Goal: Task Accomplishment & Management: Use online tool/utility

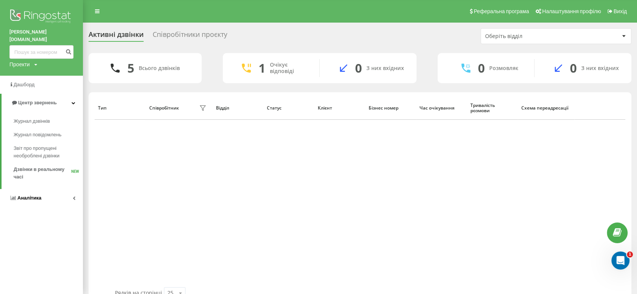
click at [27, 195] on span "Аналiтика" at bounding box center [29, 198] width 24 height 6
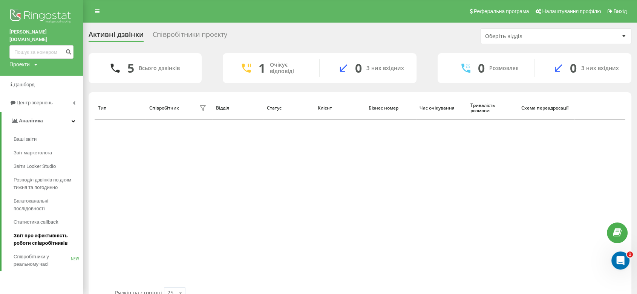
click at [27, 229] on link "Звіт про ефективність роботи співробітників" at bounding box center [48, 239] width 69 height 21
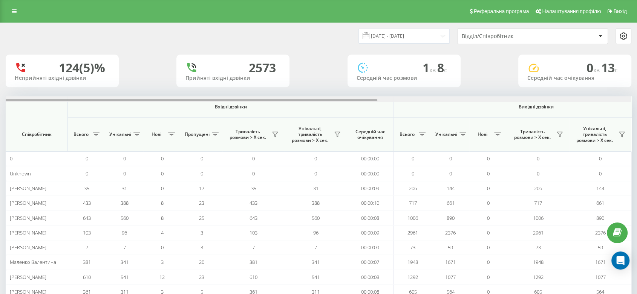
scroll to position [0, 426]
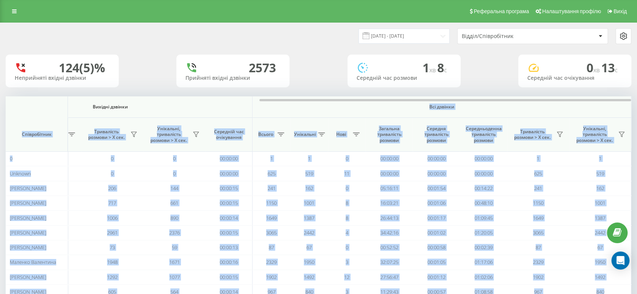
drag, startPoint x: 261, startPoint y: 99, endPoint x: 445, endPoint y: 92, distance: 184.4
click at [444, 104] on div "Вхідні дзвінки Вихідні дзвінки Всі дзвінки Співробітник Всього Унікальні Нові П…" at bounding box center [319, 197] width 626 height 203
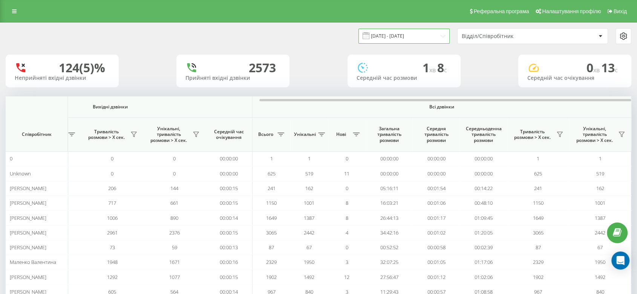
click at [414, 38] on input "19.07.2025 - 19.08.2025" at bounding box center [403, 36] width 91 height 15
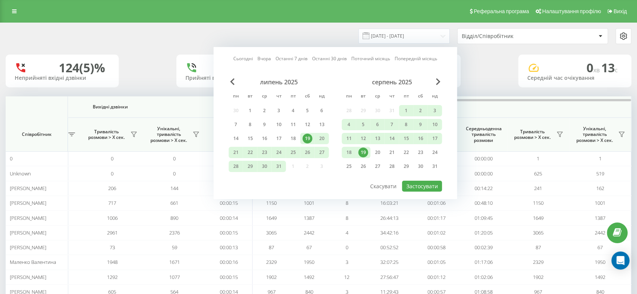
click at [364, 150] on div "19" at bounding box center [363, 153] width 10 height 10
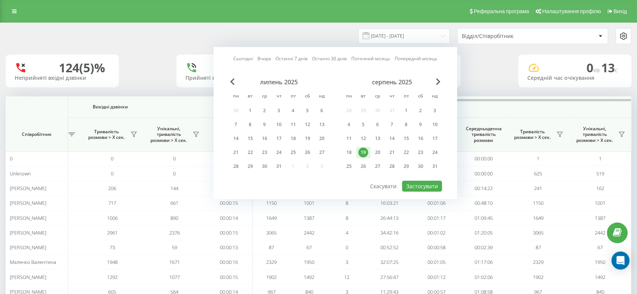
click at [364, 150] on div "19" at bounding box center [363, 153] width 10 height 10
click at [431, 182] on button "Застосувати" at bounding box center [422, 186] width 40 height 11
type input "19.08.2025 - 19.08.2025"
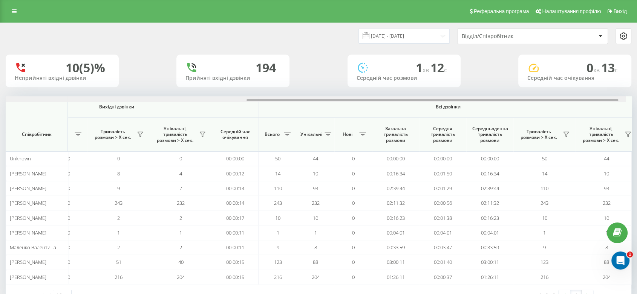
scroll to position [0, 426]
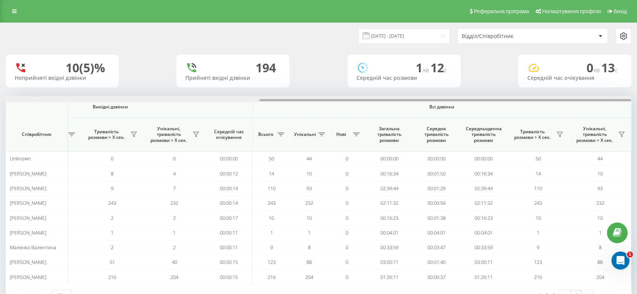
drag, startPoint x: 338, startPoint y: 101, endPoint x: 615, endPoint y: 110, distance: 277.1
click at [615, 110] on div "Вхідні дзвінки Вихідні дзвінки Всі дзвінки Співробітник Всього Унікальні Нові П…" at bounding box center [319, 190] width 626 height 188
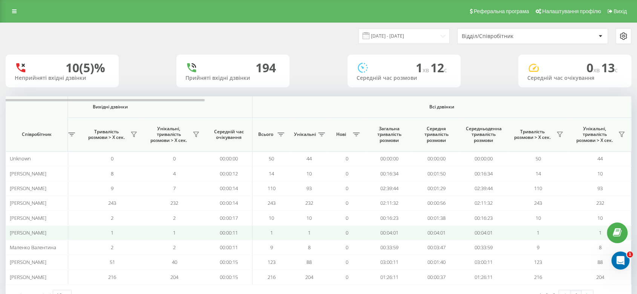
scroll to position [26, 0]
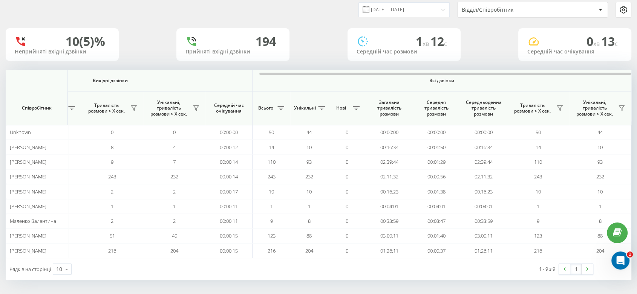
click at [157, 28] on div "19.08.2025 - 19.08.2025 Відділ/Співробітник 10 (5)% Неприйняті вхідні дзвінки 1…" at bounding box center [319, 139] width 626 height 284
